Goal: Task Accomplishment & Management: Use online tool/utility

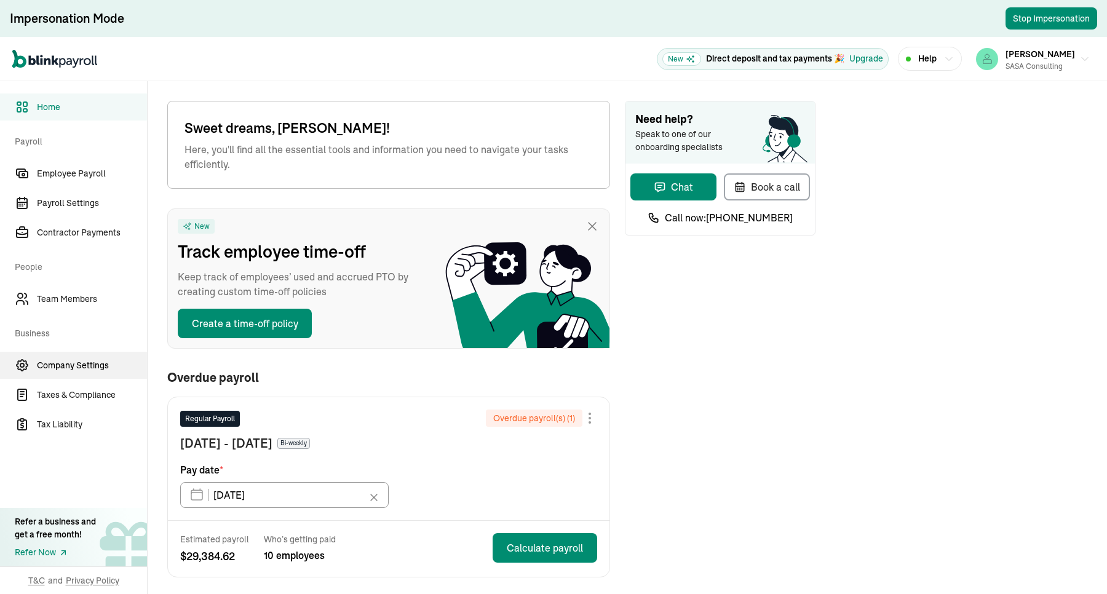
scroll to position [154, 0]
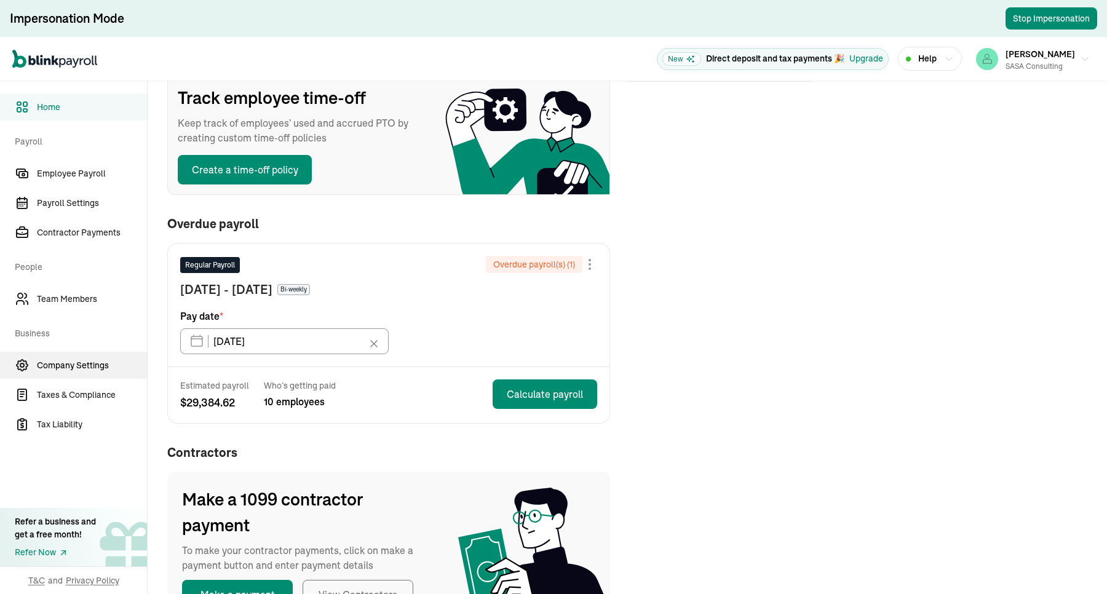
click at [54, 366] on span "Company Settings" at bounding box center [92, 365] width 110 height 13
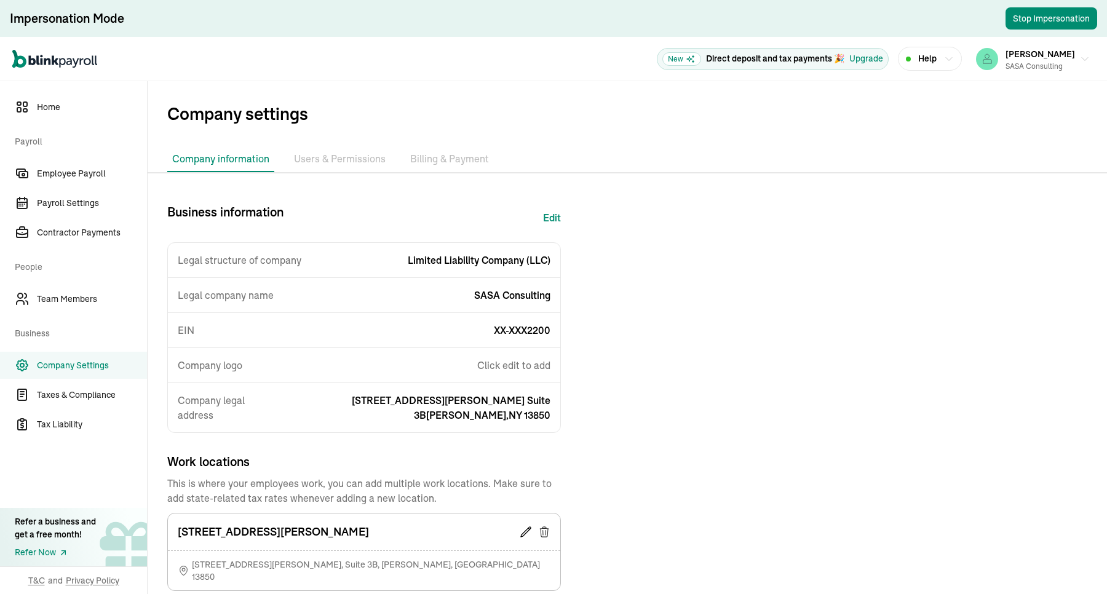
click at [465, 154] on li "Billing & Payment" at bounding box center [449, 159] width 89 height 26
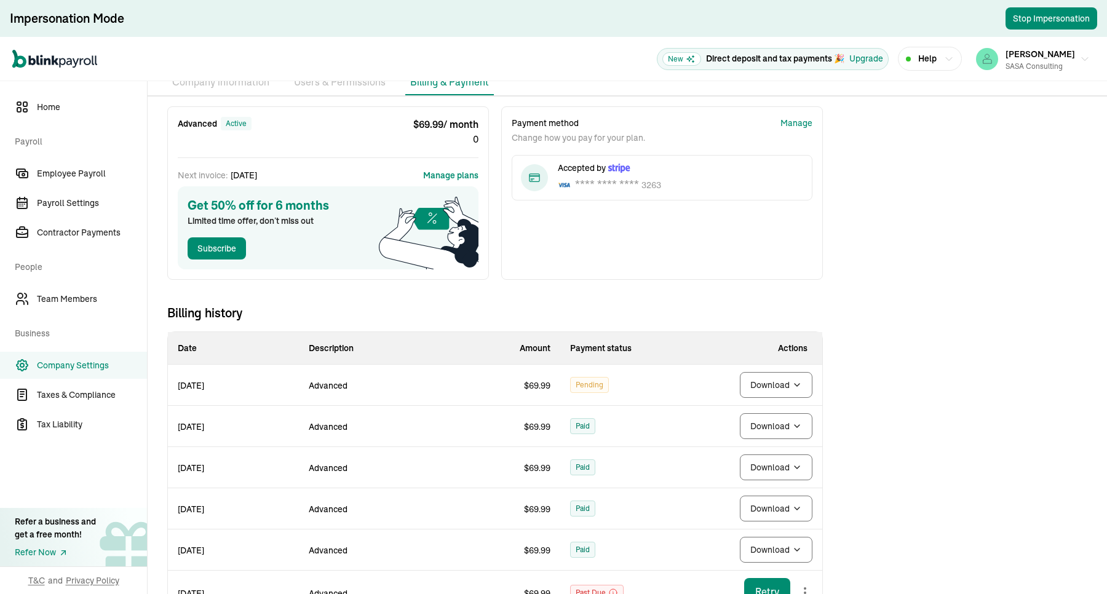
scroll to position [154, 0]
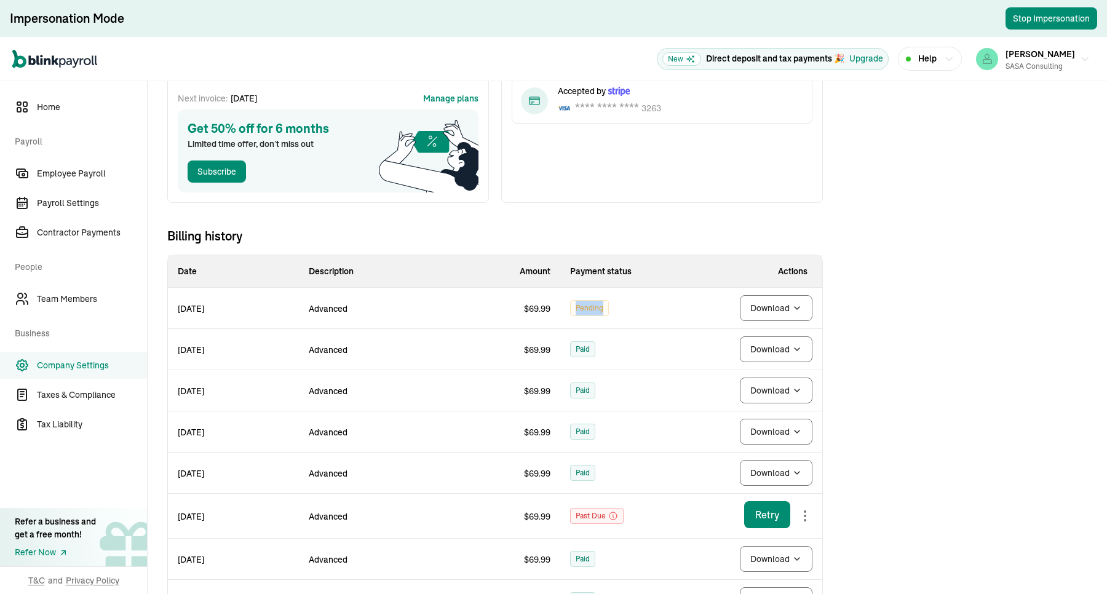
drag, startPoint x: 622, startPoint y: 305, endPoint x: 567, endPoint y: 310, distance: 55.0
click at [567, 310] on td "Pending" at bounding box center [625, 308] width 131 height 41
click at [566, 320] on td "Pending" at bounding box center [625, 308] width 131 height 41
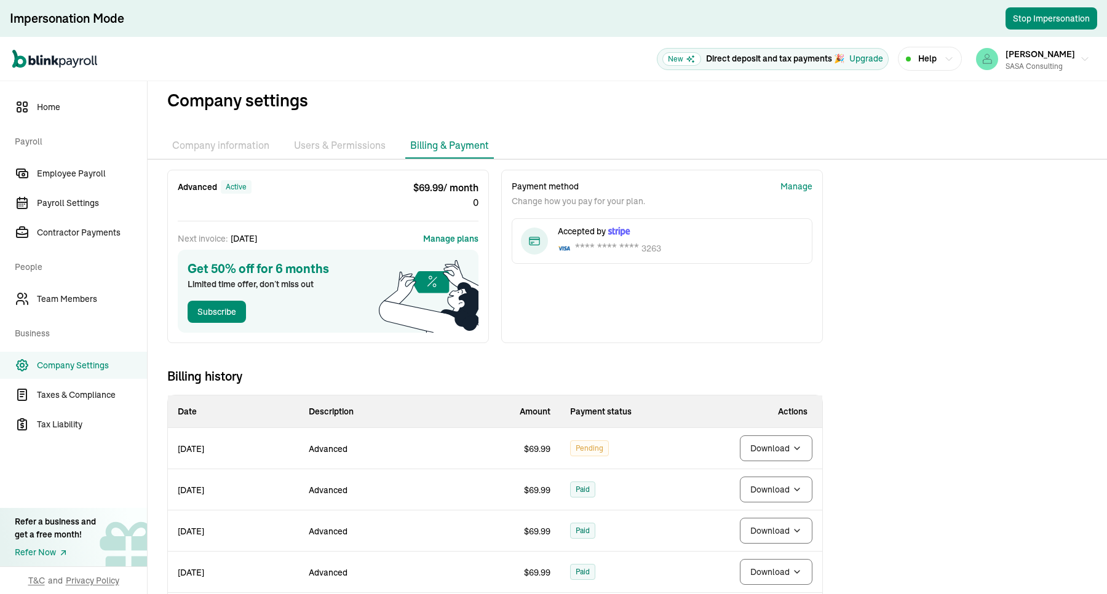
scroll to position [0, 0]
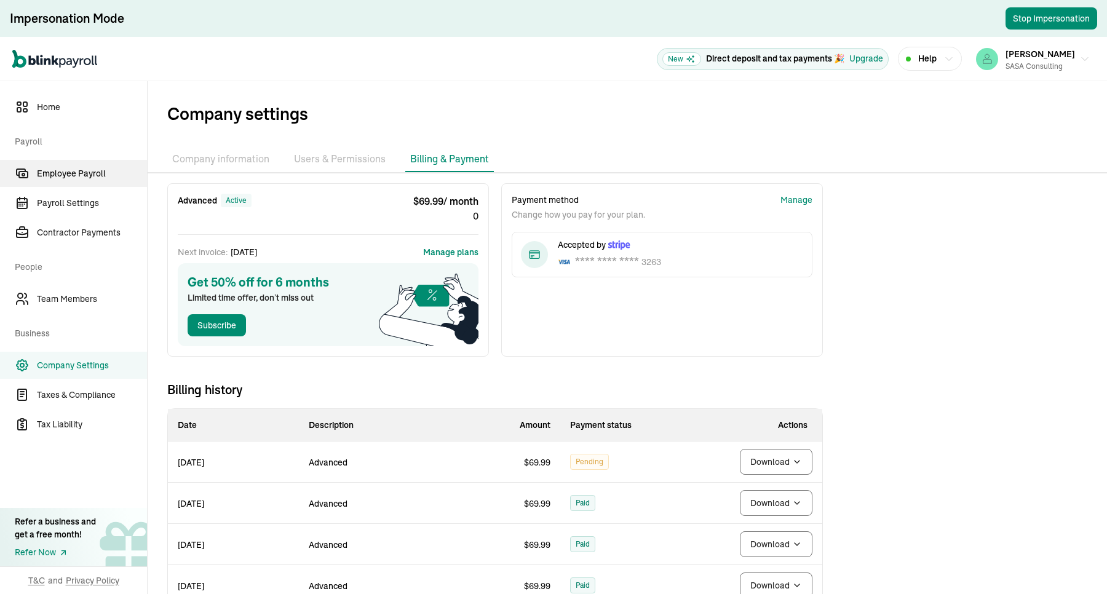
click at [108, 170] on span "Employee Payroll" at bounding box center [92, 173] width 110 height 13
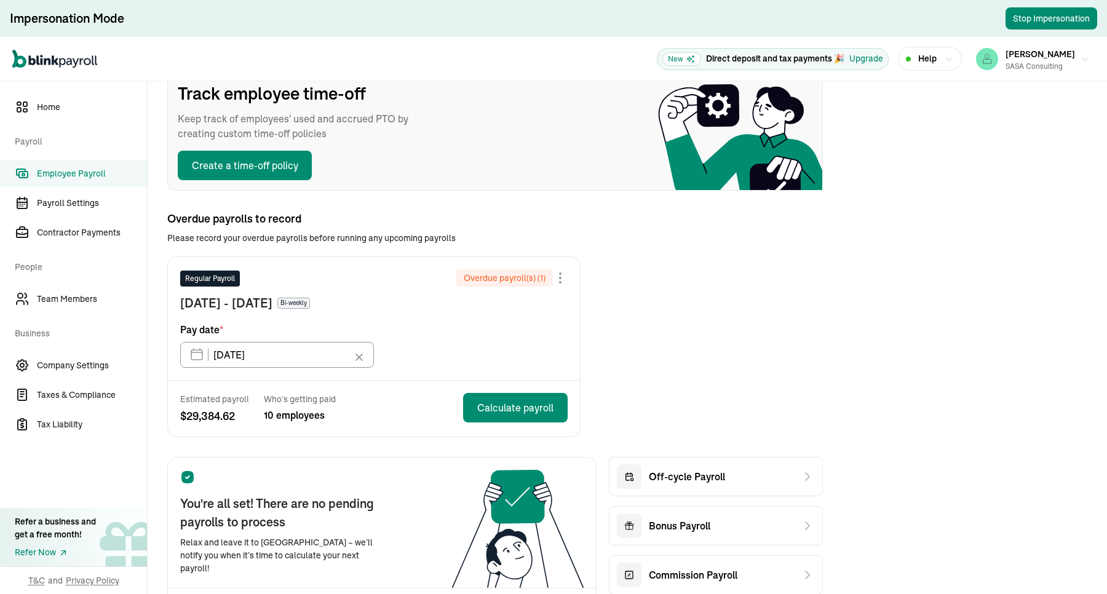
scroll to position [154, 0]
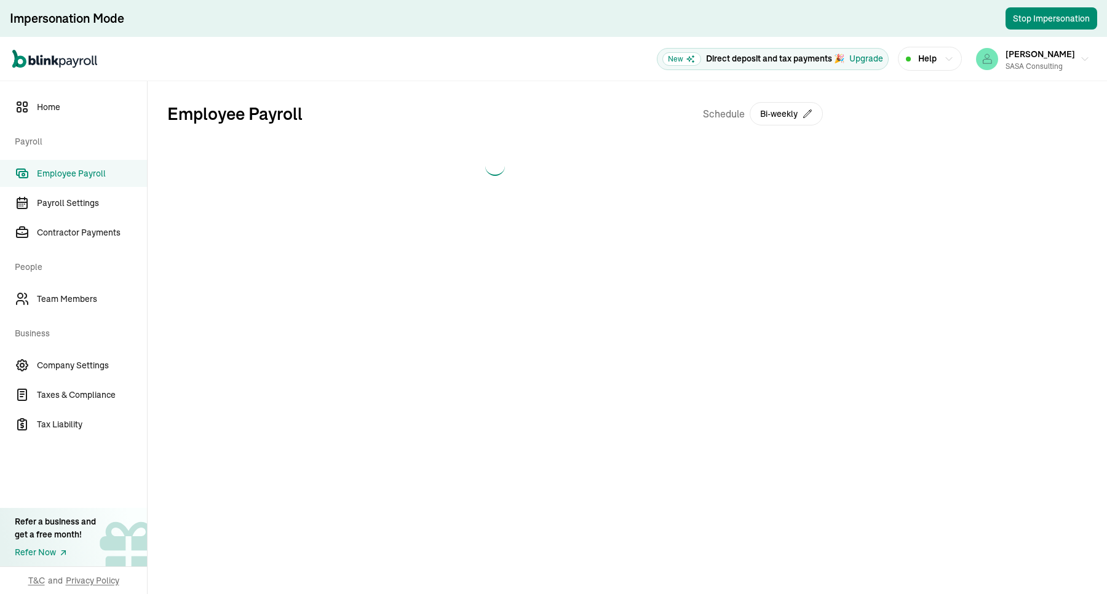
click at [474, 227] on main "Employee Payroll Schedule Bi-weekly" at bounding box center [627, 337] width 959 height 513
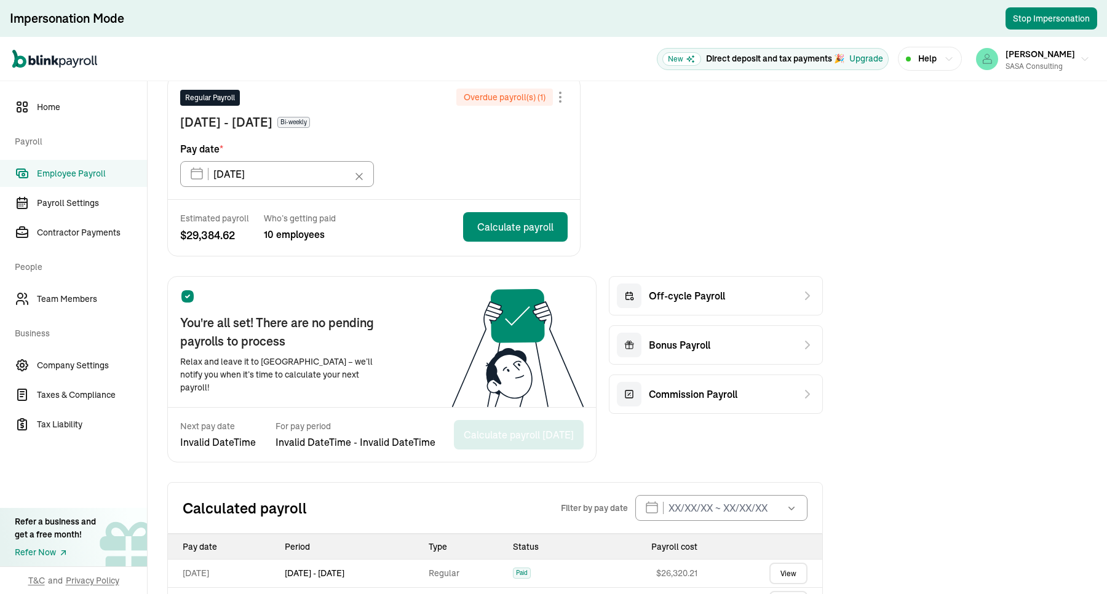
scroll to position [430, 0]
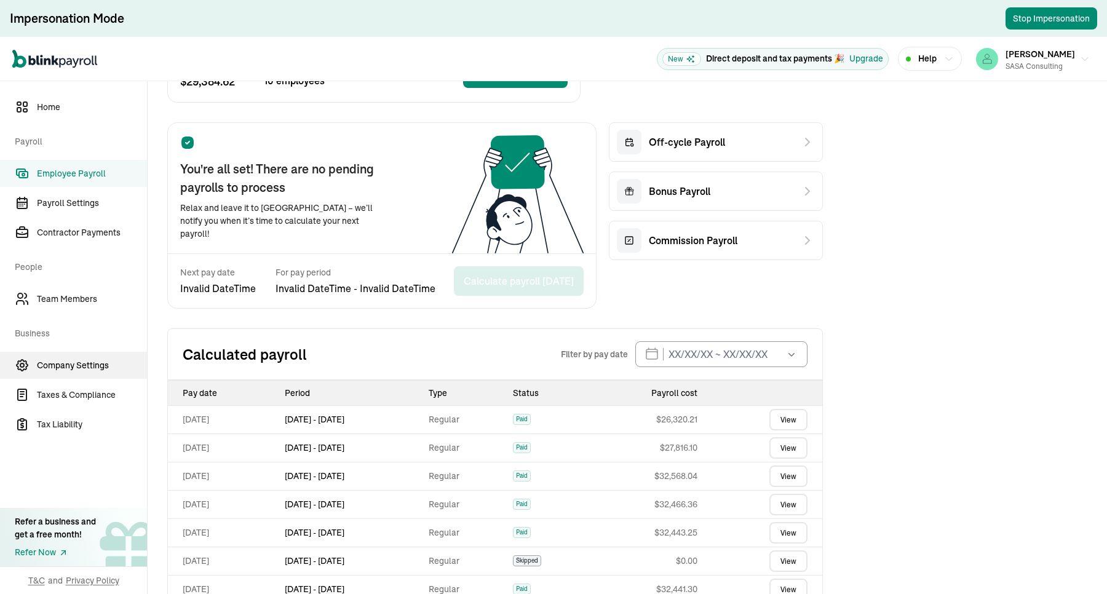
click at [111, 371] on span "Company Settings" at bounding box center [92, 365] width 110 height 13
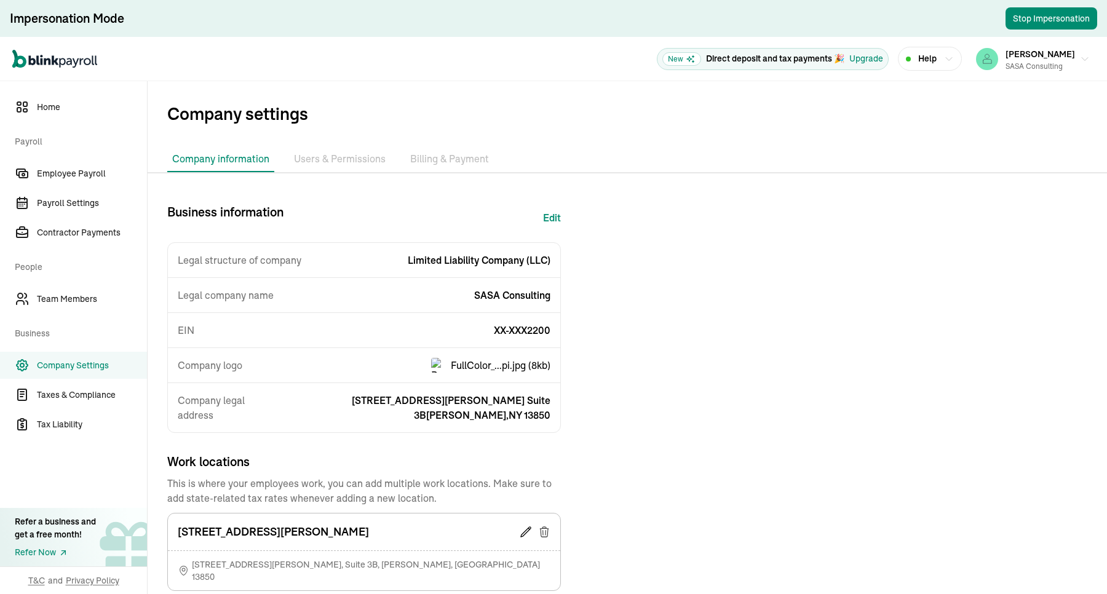
click at [435, 157] on li "Billing & Payment" at bounding box center [449, 159] width 89 height 26
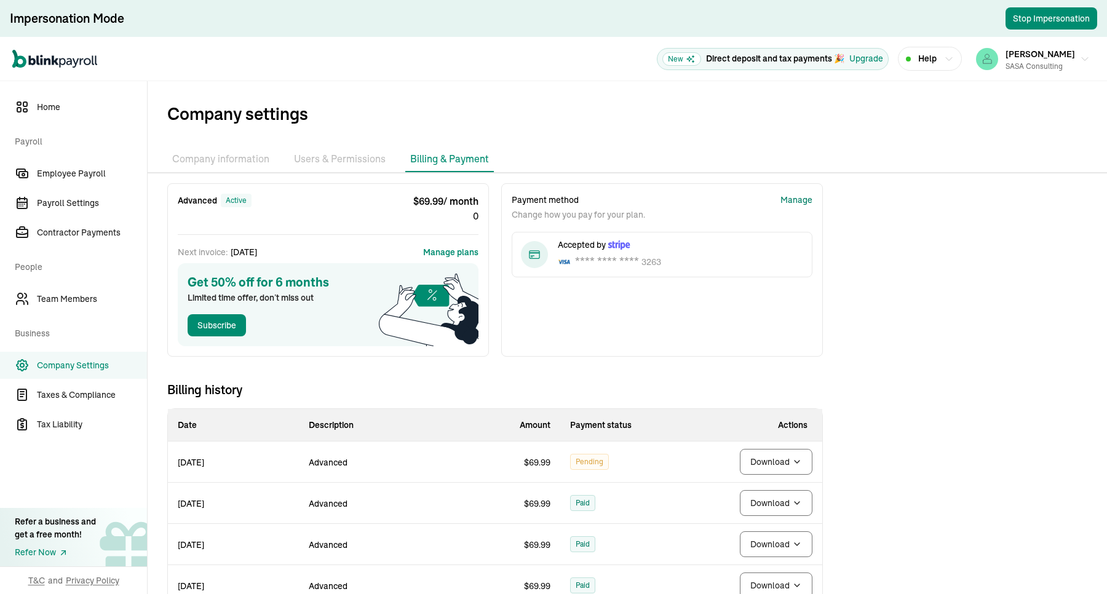
click at [790, 200] on div "Manage" at bounding box center [796, 200] width 32 height 13
click at [98, 171] on span "Employee Payroll" at bounding box center [92, 173] width 110 height 13
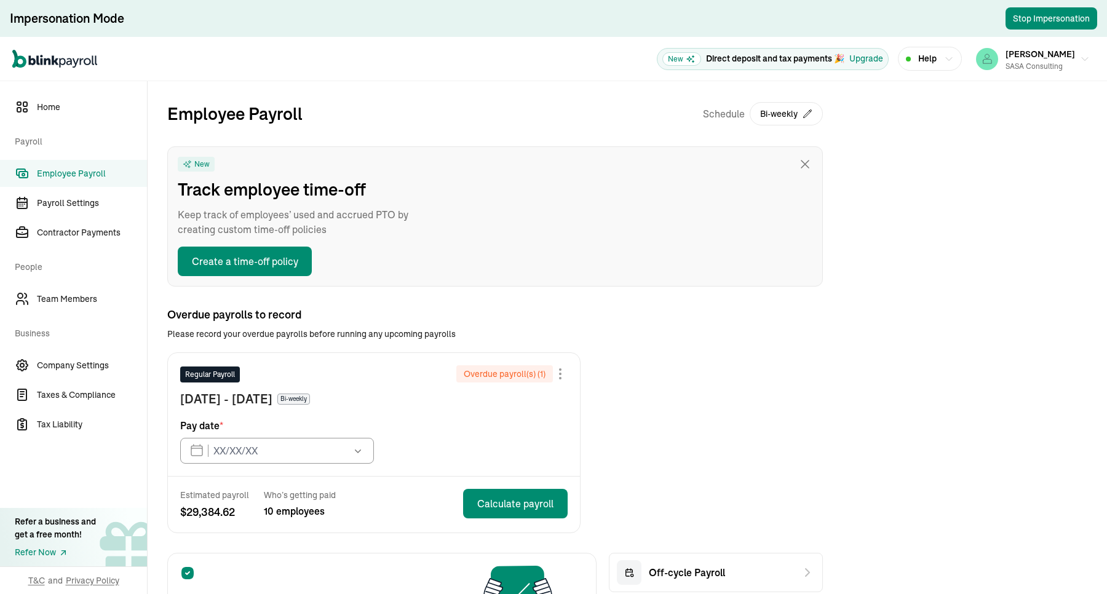
type input "08/22/2025"
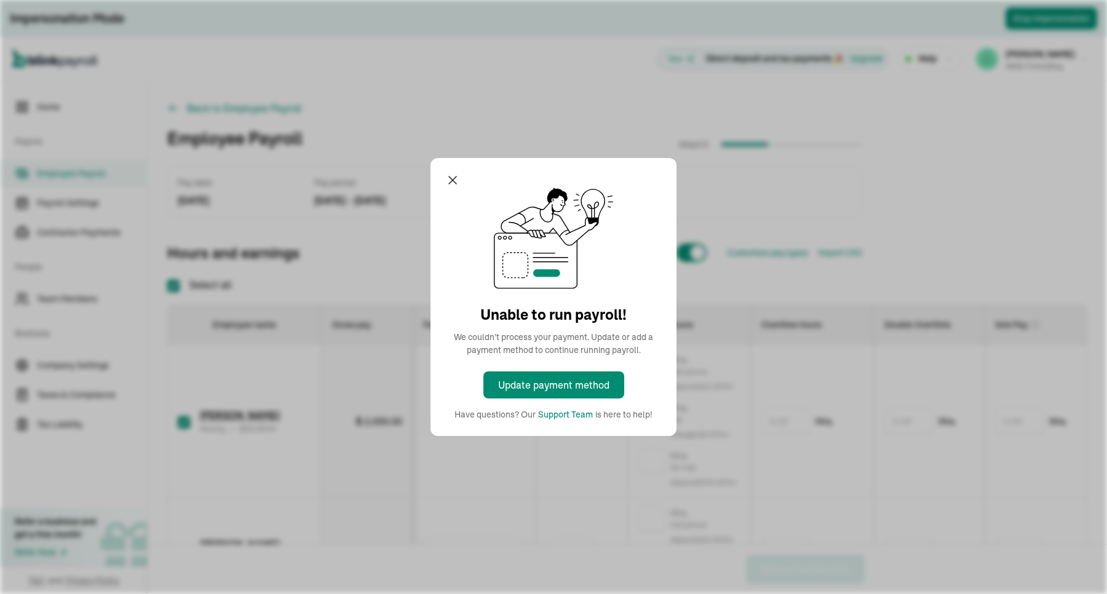
checkbox input "true"
drag, startPoint x: 380, startPoint y: 524, endPoint x: 537, endPoint y: 2, distance: 545.6
click at [380, 475] on div "Unable to run payroll! We couldn't process your payment. Update or add a paymen…" at bounding box center [553, 297] width 1107 height 594
click at [451, 180] on div "Pay date [DATE] Pay period [DATE] - [DATE]" at bounding box center [514, 192] width 695 height 52
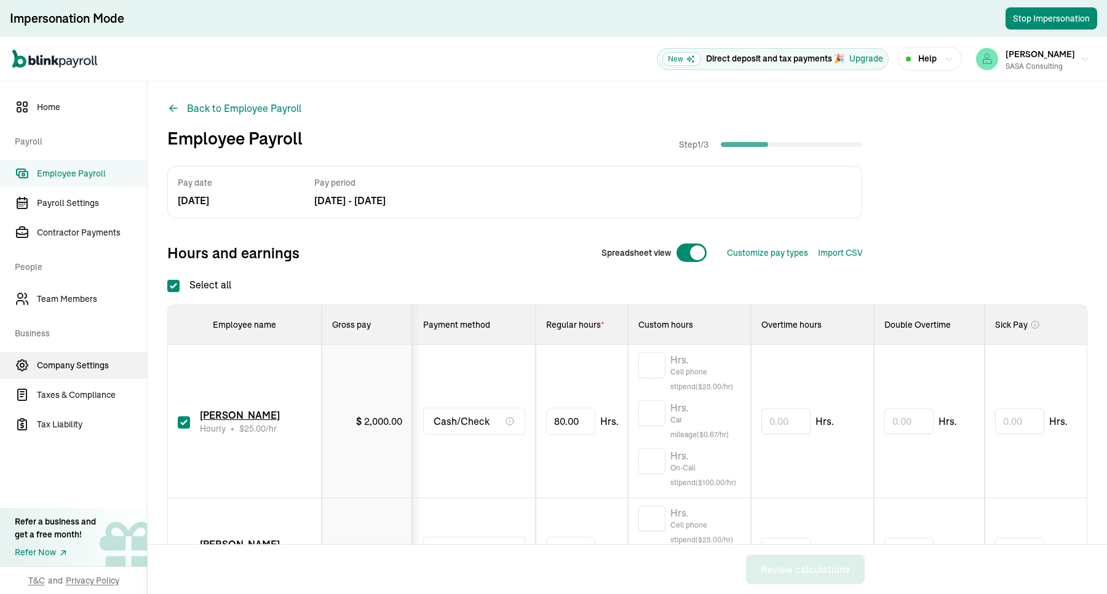
click at [83, 369] on span "Company Settings" at bounding box center [92, 365] width 110 height 13
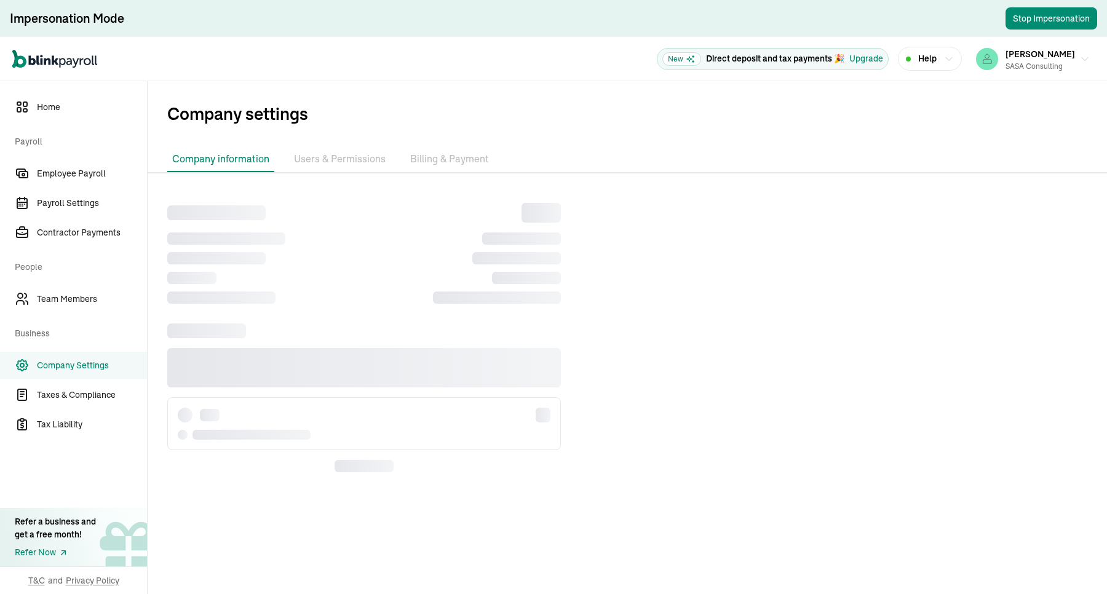
click at [440, 154] on li "Billing & Payment" at bounding box center [449, 159] width 89 height 26
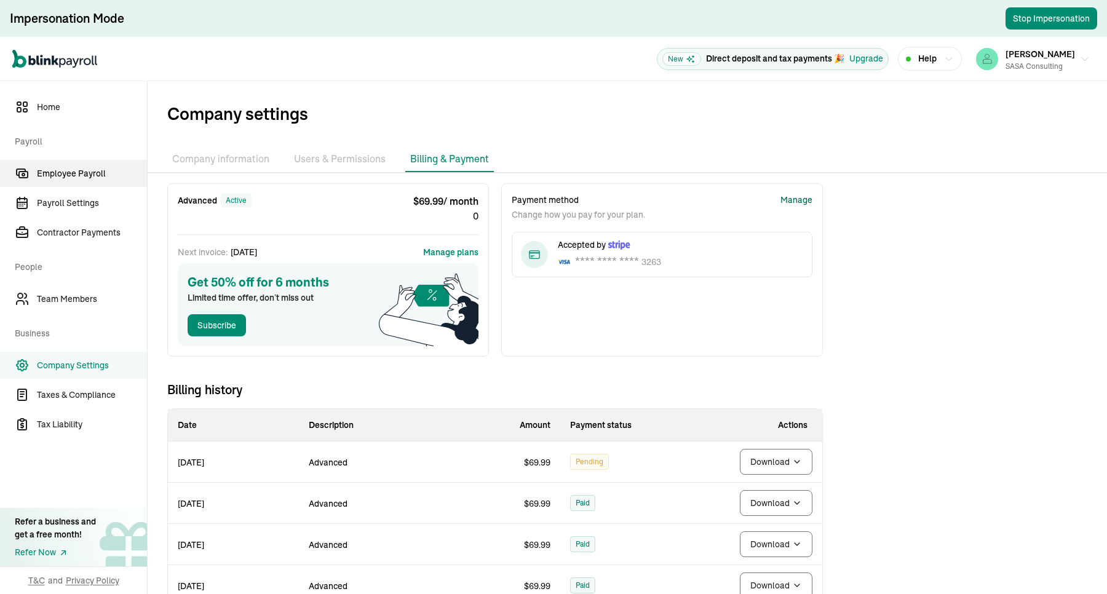
click at [98, 171] on span "Employee Payroll" at bounding box center [92, 173] width 110 height 13
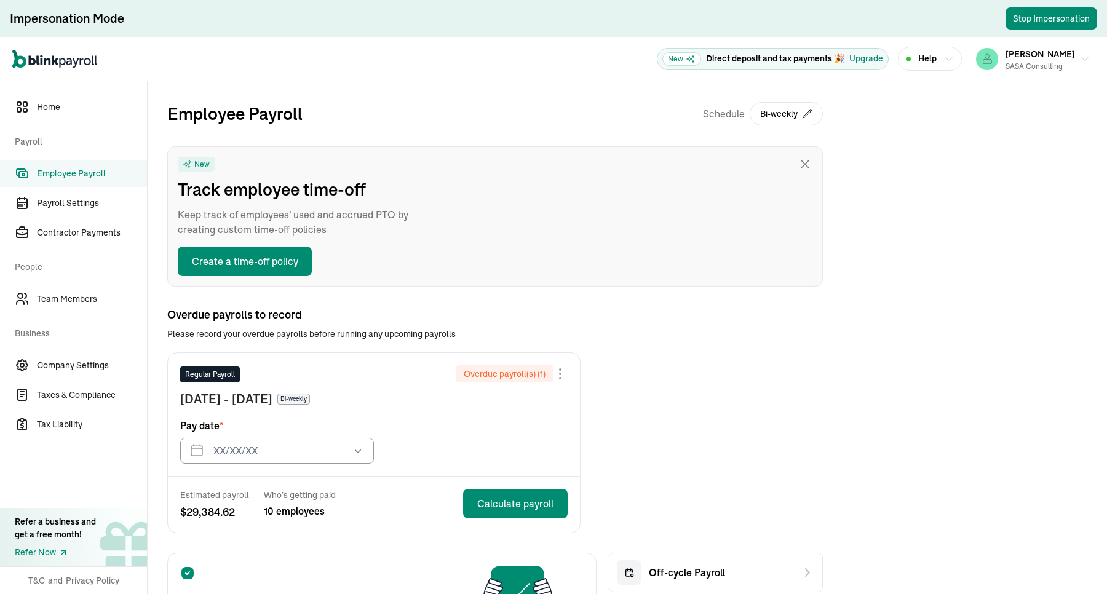
type input "08/22/2025"
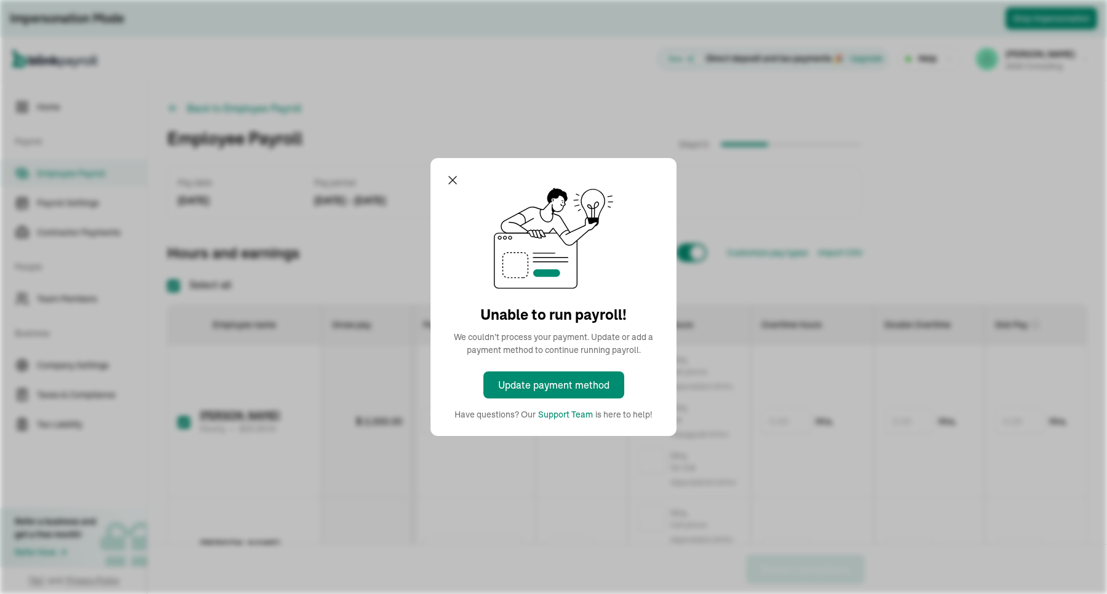
drag, startPoint x: 380, startPoint y: 524, endPoint x: 451, endPoint y: 180, distance: 351.5
click at [380, 524] on div "Unable to run payroll! We couldn't process your payment. Update or add a paymen…" at bounding box center [553, 297] width 1107 height 594
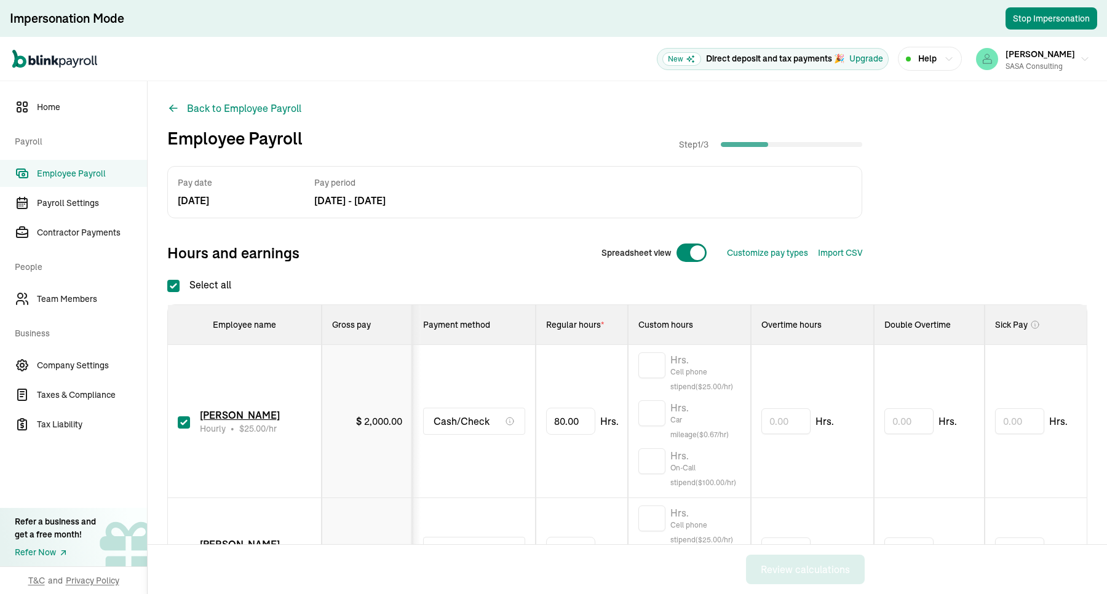
click at [451, 180] on div "Pay date [DATE] Pay period [DATE] - [DATE]" at bounding box center [514, 192] width 695 height 52
